Goal: Find specific page/section

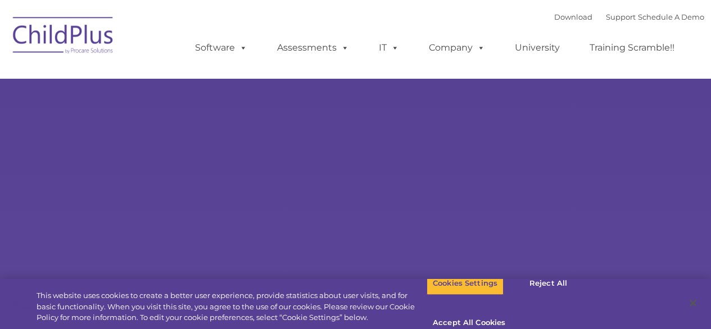
select select "MEDIUM"
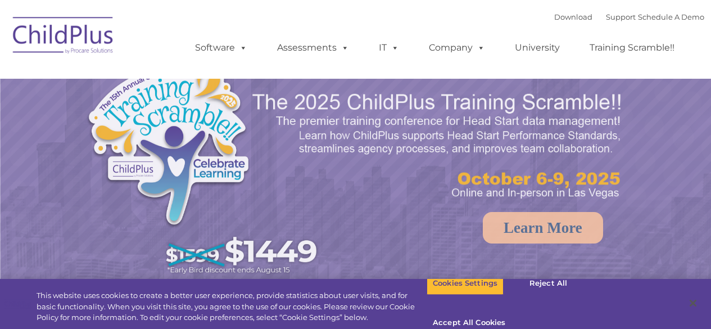
select select "MEDIUM"
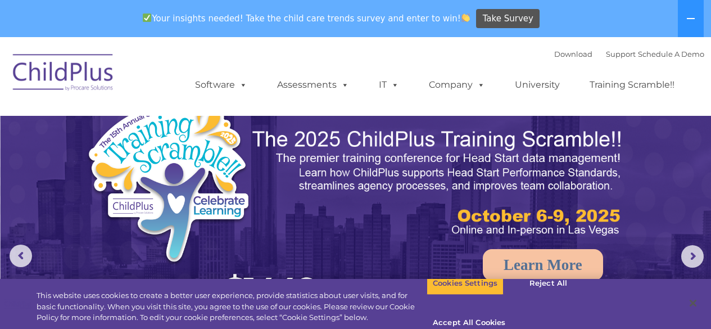
click at [601, 115] on nav "Download Support | Schedule A Demo  MENU MENU Software ChildPlus: The original…" at bounding box center [355, 76] width 711 height 79
